Goal: Information Seeking & Learning: Learn about a topic

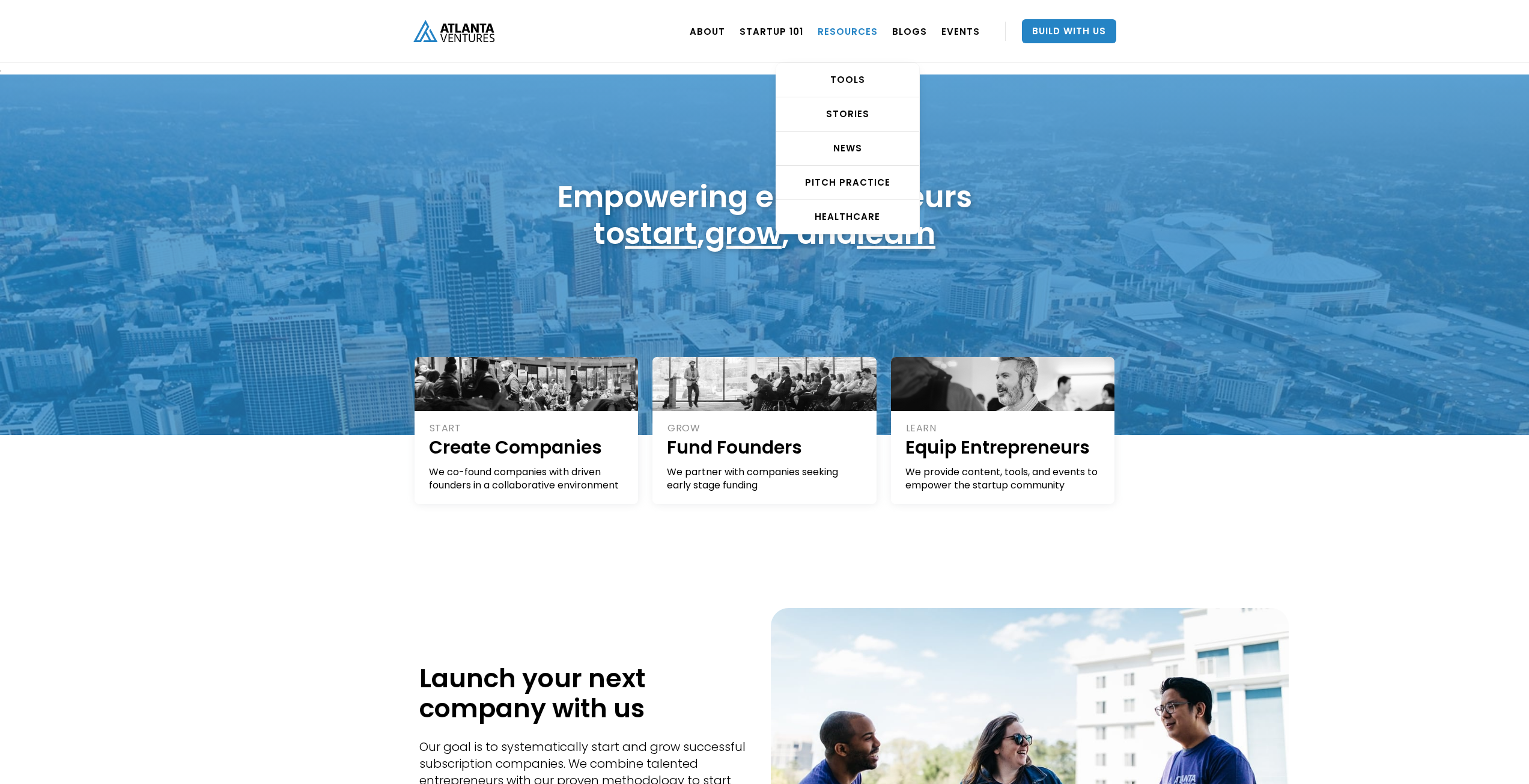
click at [866, 33] on link "RESOURCES" at bounding box center [848, 31] width 60 height 34
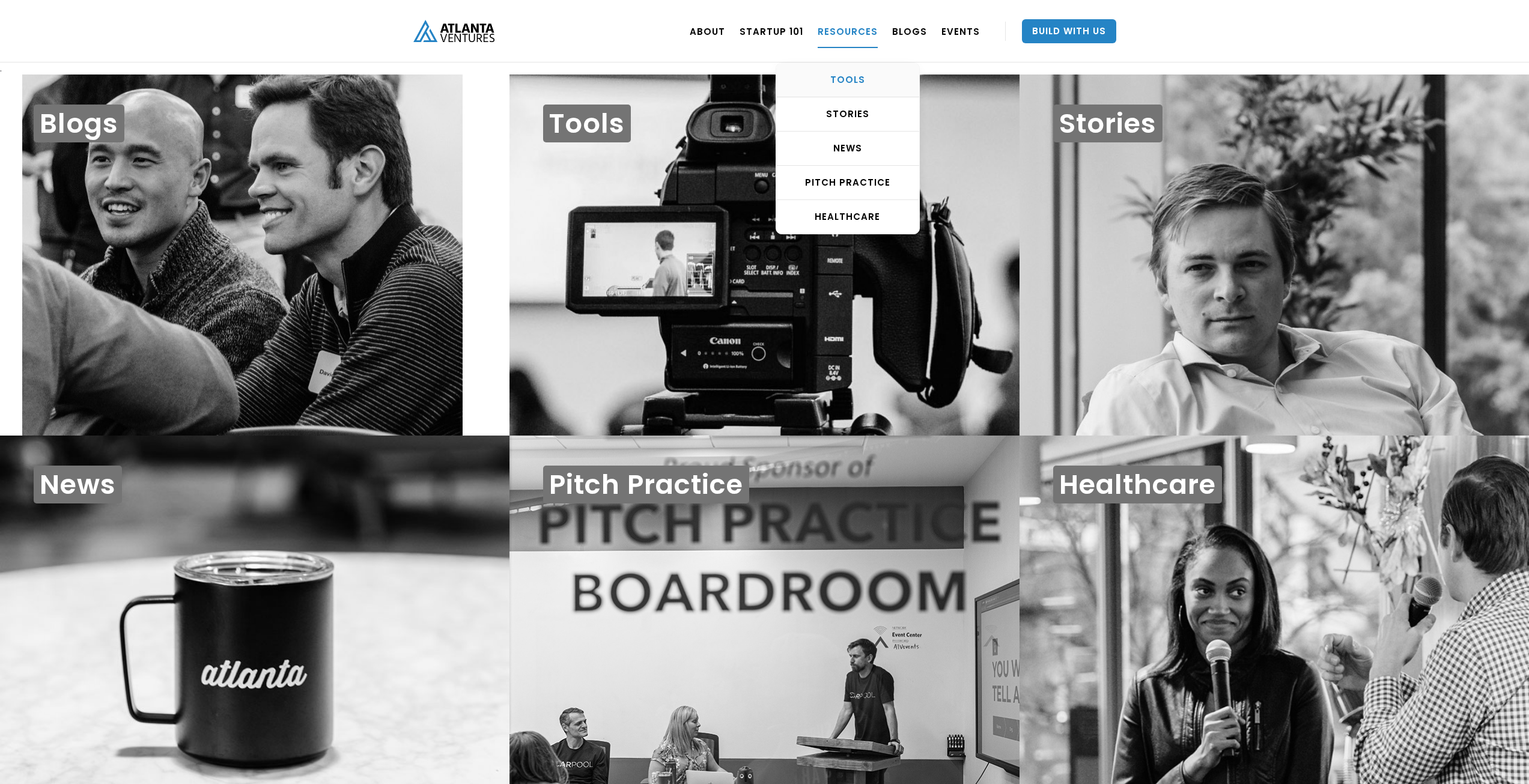
click at [839, 83] on div "TOOLS" at bounding box center [847, 80] width 143 height 12
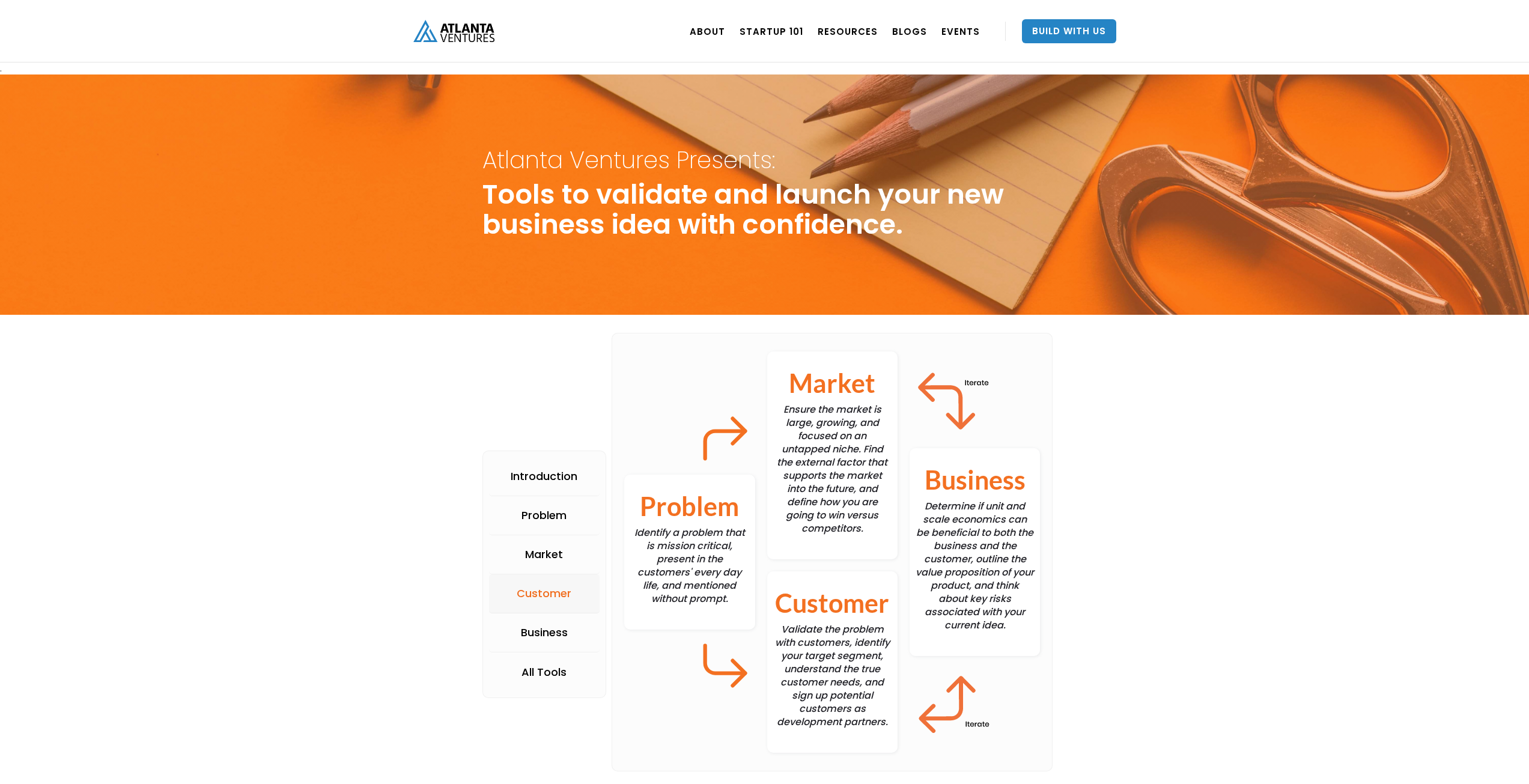
click at [533, 591] on div "Customer" at bounding box center [544, 593] width 55 height 12
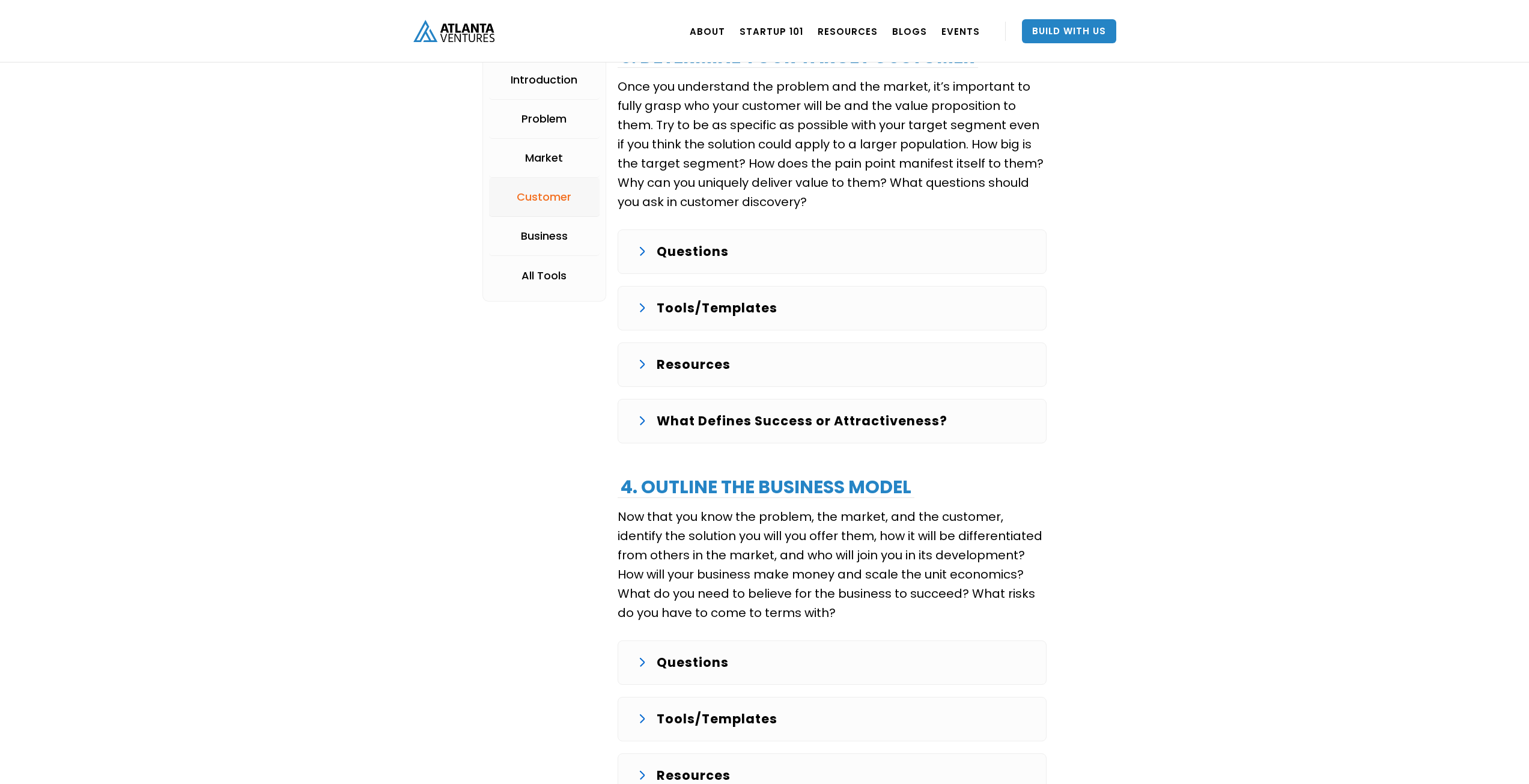
scroll to position [2127, 0]
click at [678, 661] on p "Questions" at bounding box center [692, 662] width 72 height 20
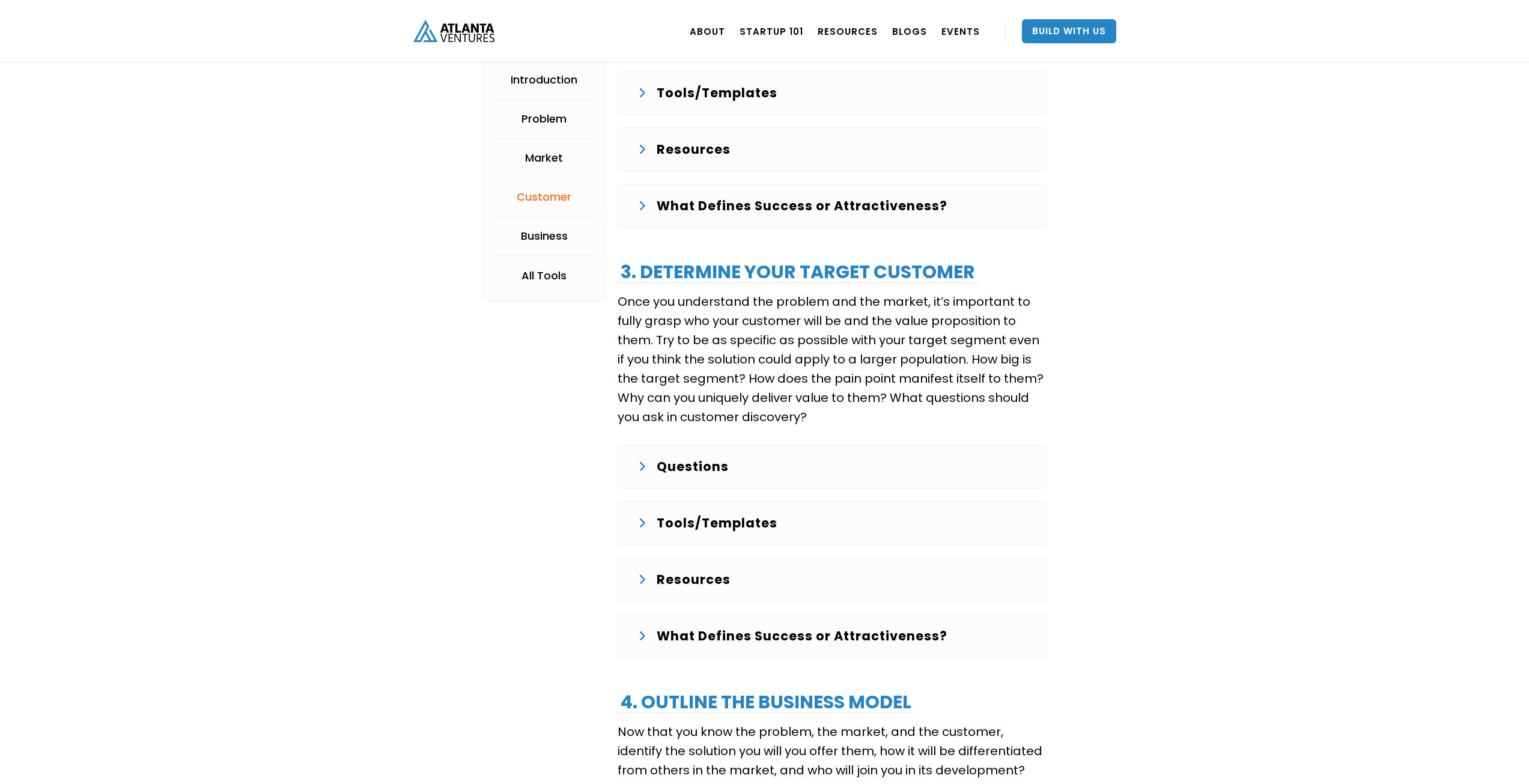
scroll to position [1588, 0]
